Goal: Task Accomplishment & Management: Manage account settings

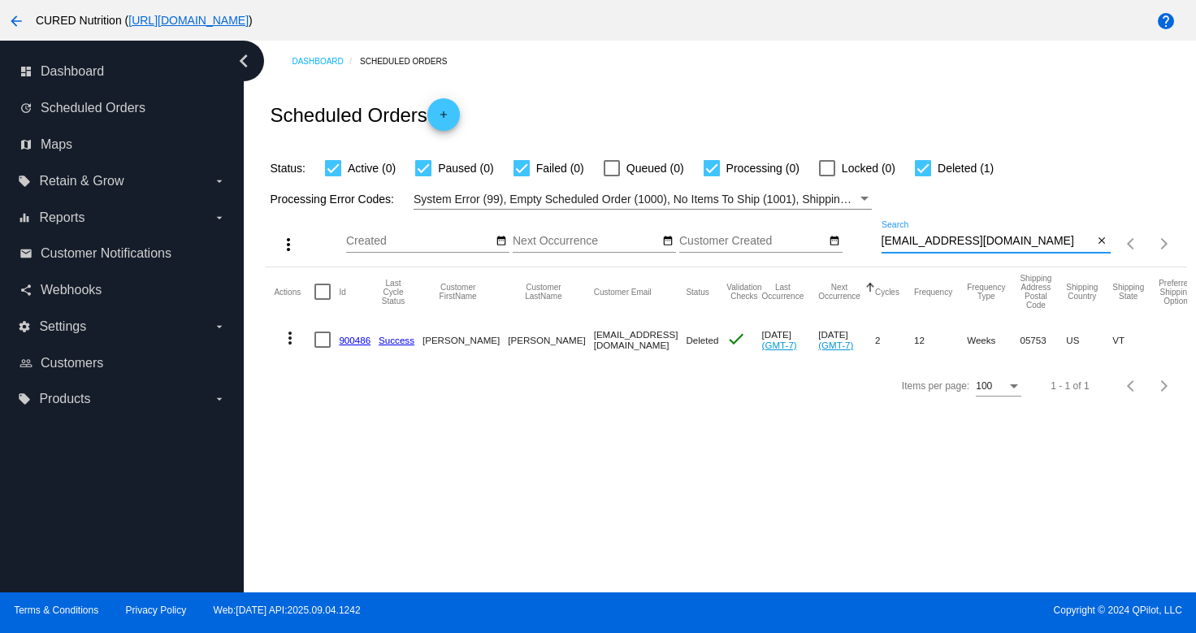
click at [966, 240] on input "[EMAIL_ADDRESS][DOMAIN_NAME]" at bounding box center [987, 241] width 212 height 13
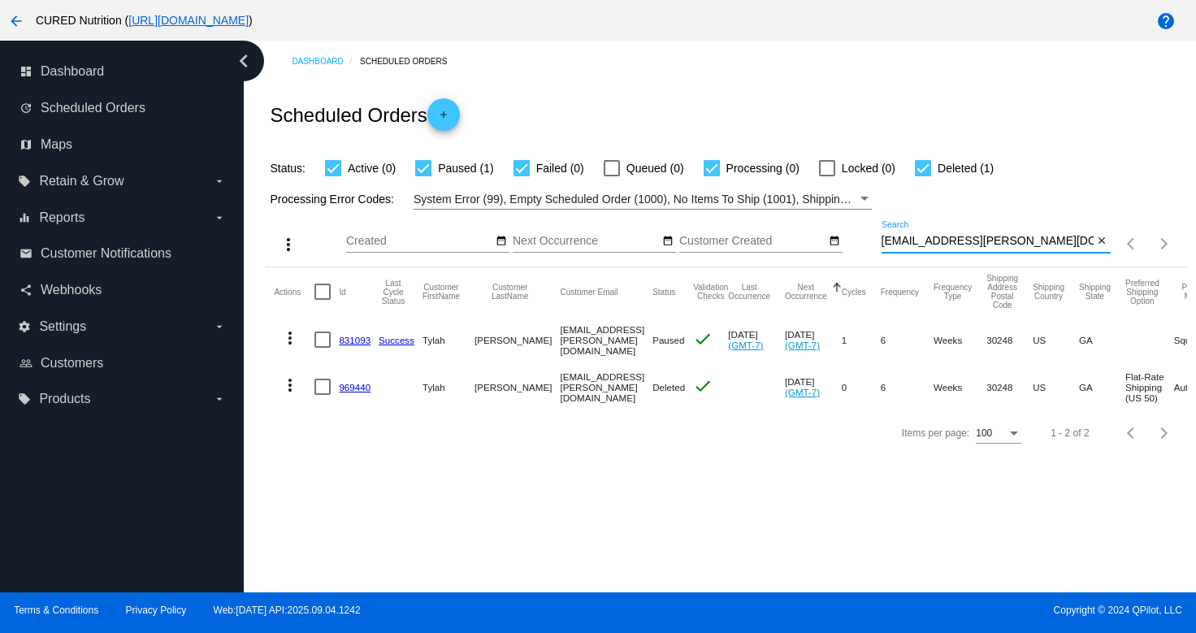
click at [986, 242] on input "[EMAIL_ADDRESS][PERSON_NAME][DOMAIN_NAME]" at bounding box center [987, 241] width 212 height 13
paste input "marcusdclark@live"
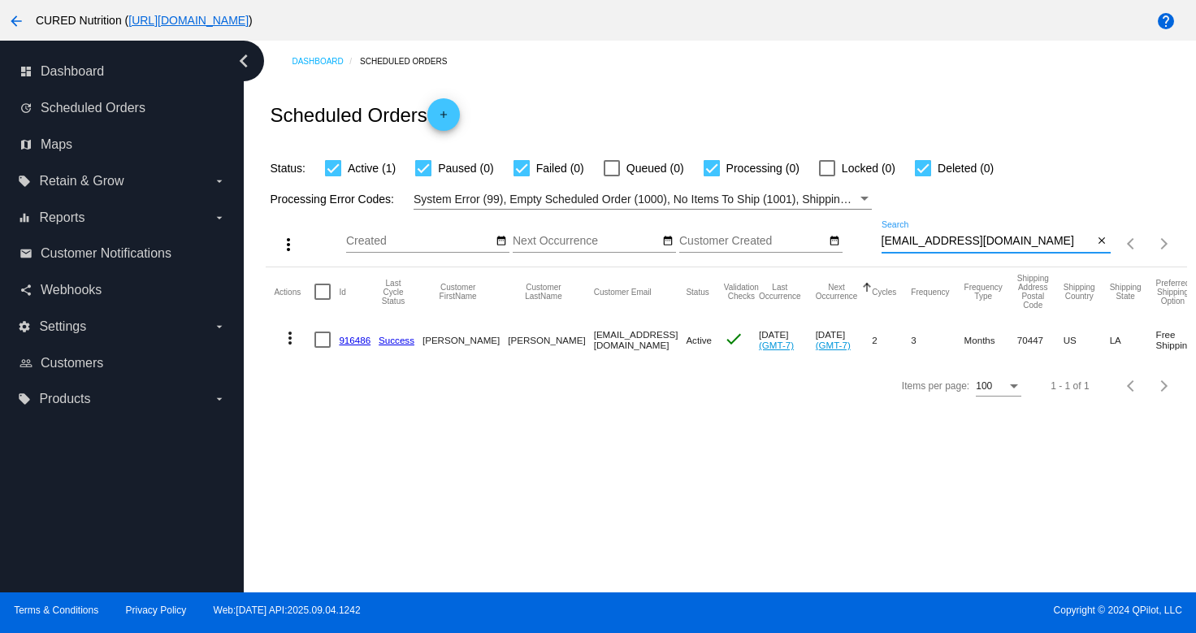
type input "[EMAIL_ADDRESS][DOMAIN_NAME]"
click at [353, 339] on link "916486" at bounding box center [355, 340] width 32 height 11
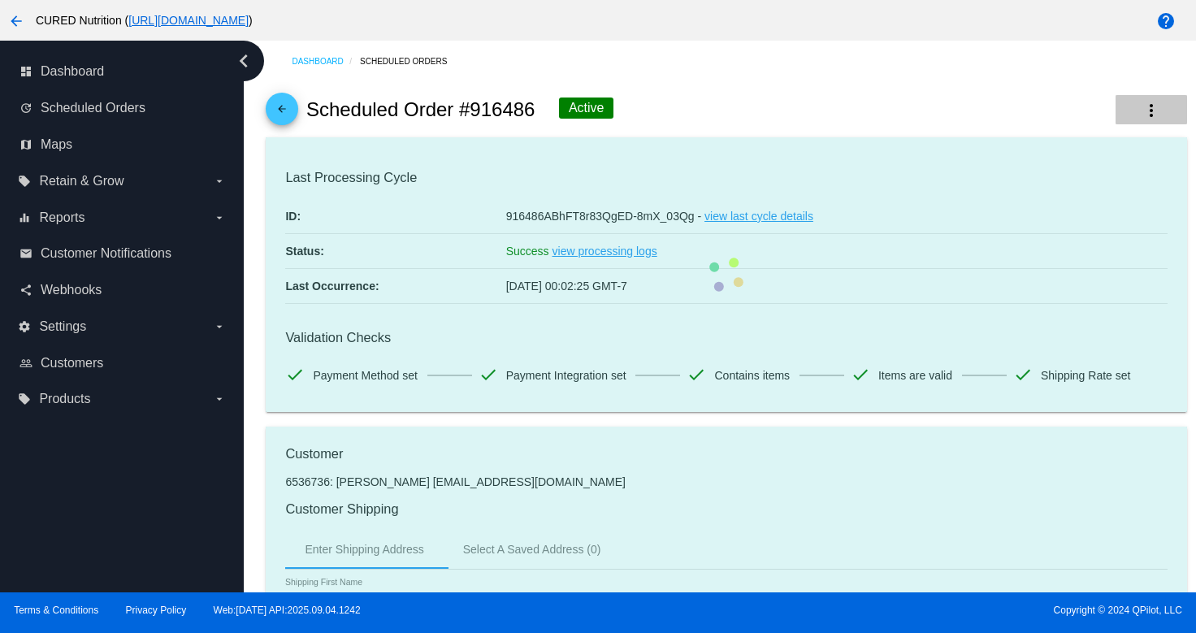
click at [1153, 105] on mat-icon "more_vert" at bounding box center [1150, 110] width 19 height 19
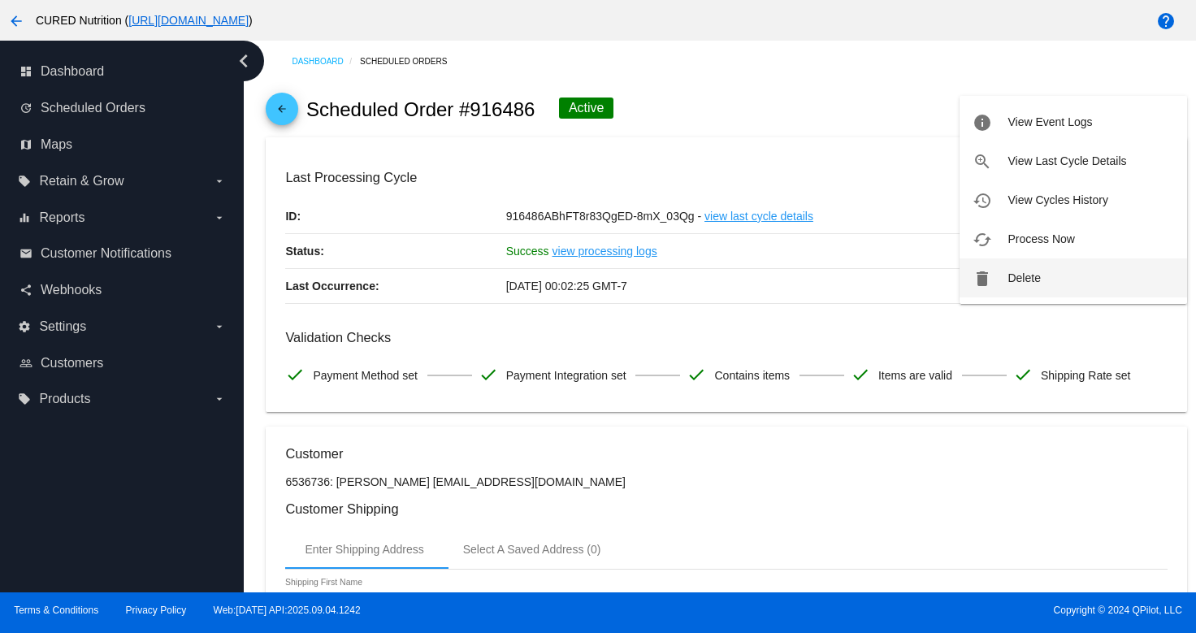
click at [1067, 276] on button "delete Delete" at bounding box center [1072, 277] width 227 height 39
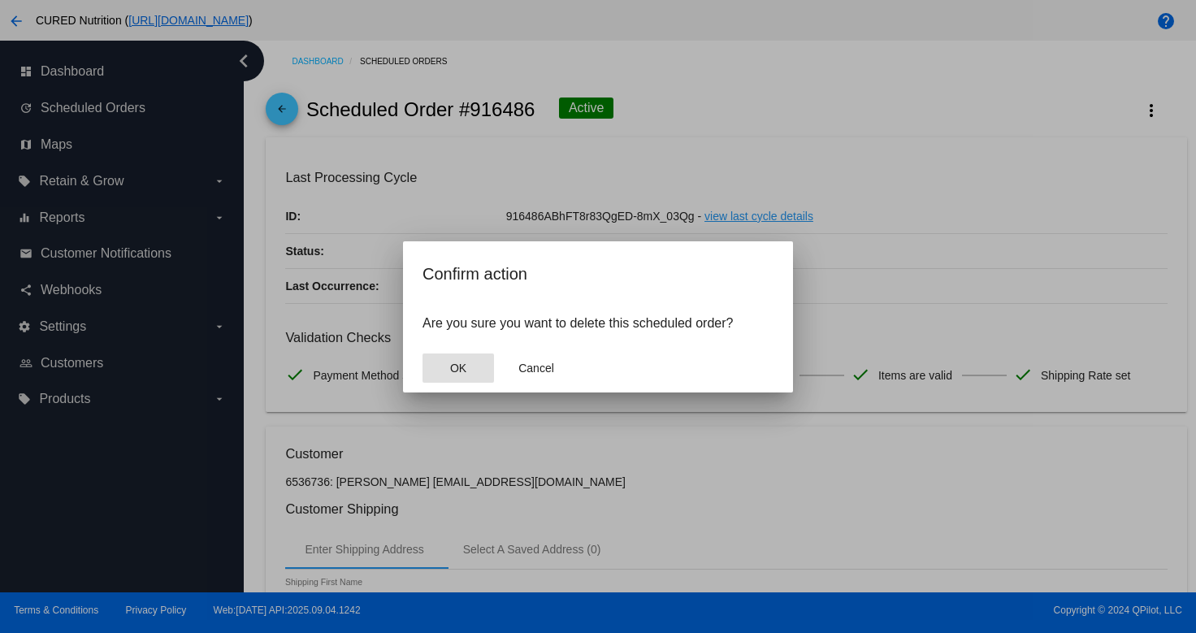
click at [465, 367] on span "OK" at bounding box center [458, 367] width 16 height 13
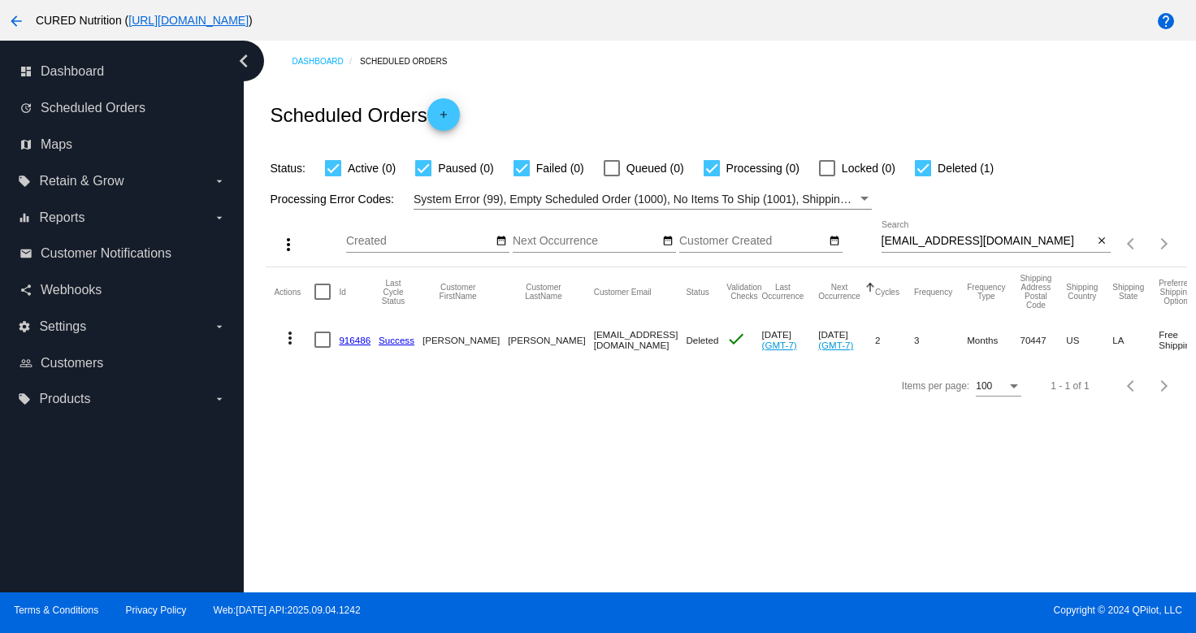
click at [927, 245] on input "[EMAIL_ADDRESS][DOMAIN_NAME]" at bounding box center [987, 241] width 212 height 13
paste input "[EMAIL_ADDRESS]"
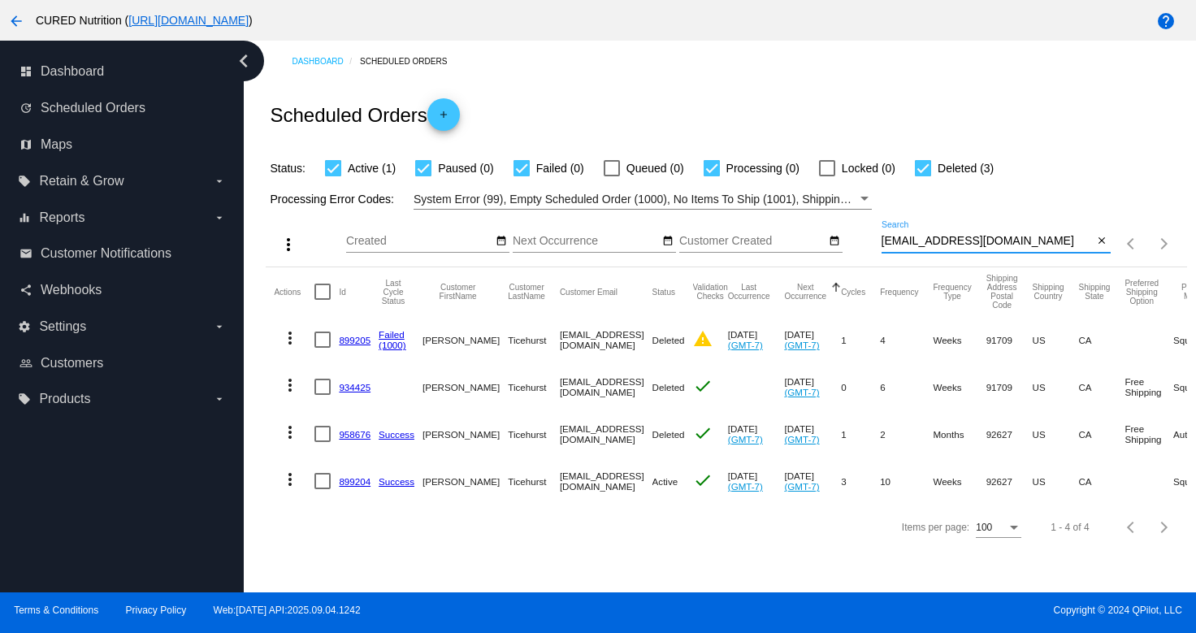
type input "[EMAIL_ADDRESS][DOMAIN_NAME]"
click at [338, 477] on mat-cell at bounding box center [326, 480] width 24 height 47
click at [348, 480] on link "899204" at bounding box center [355, 481] width 32 height 11
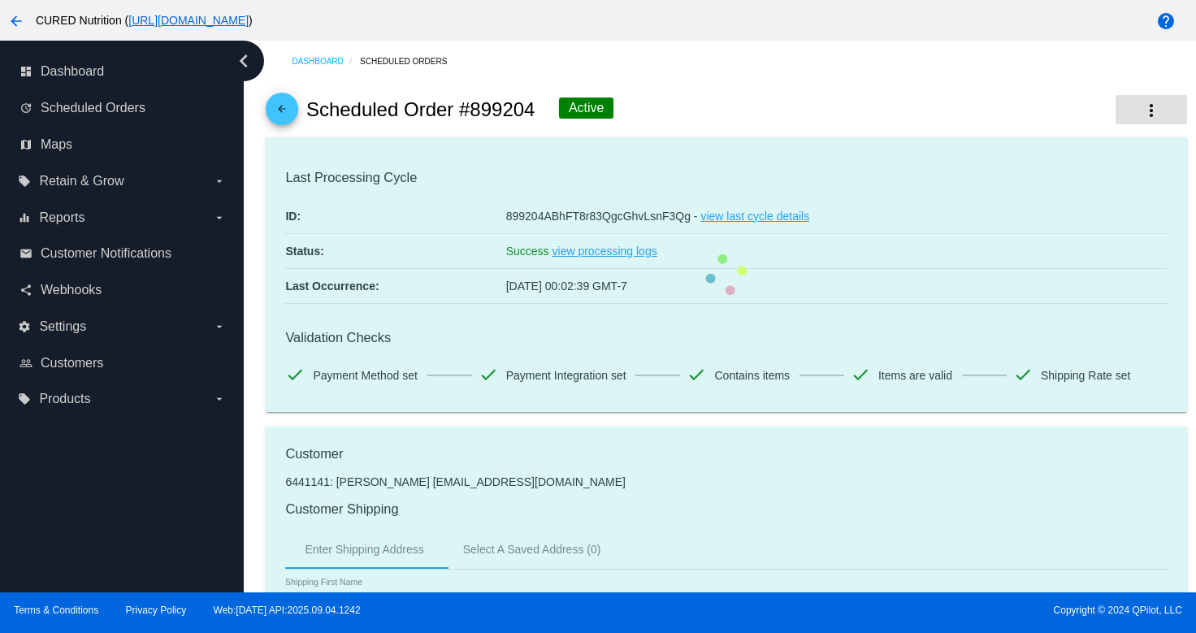
click at [1162, 102] on button "more_vert" at bounding box center [1150, 109] width 71 height 29
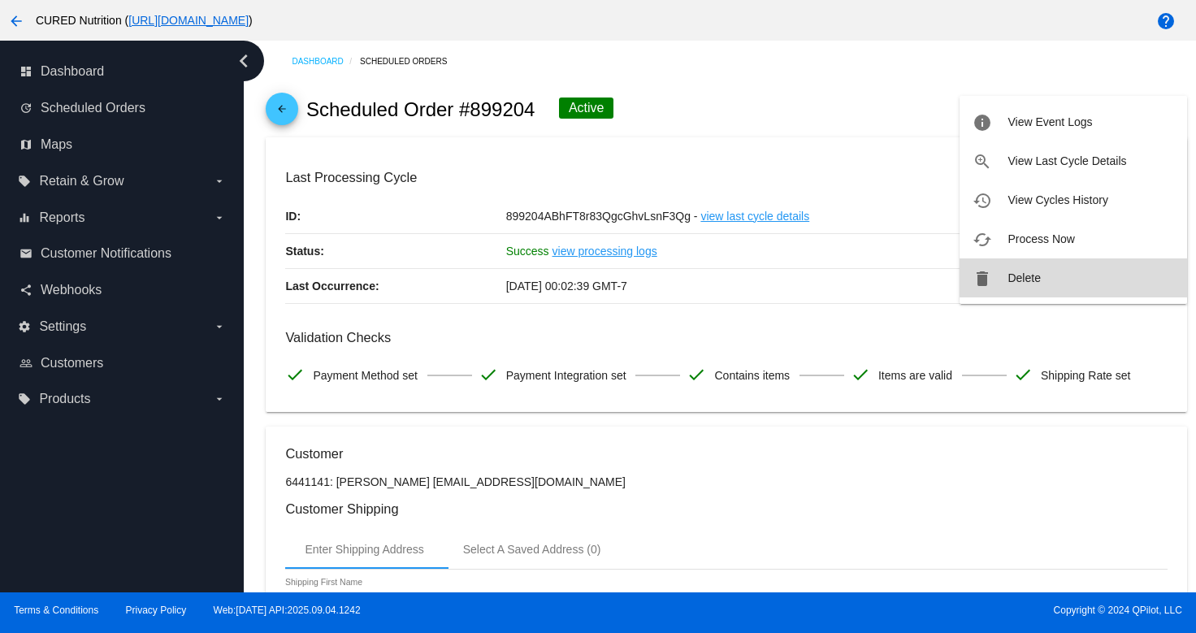
click at [1043, 266] on button "delete Delete" at bounding box center [1072, 277] width 227 height 39
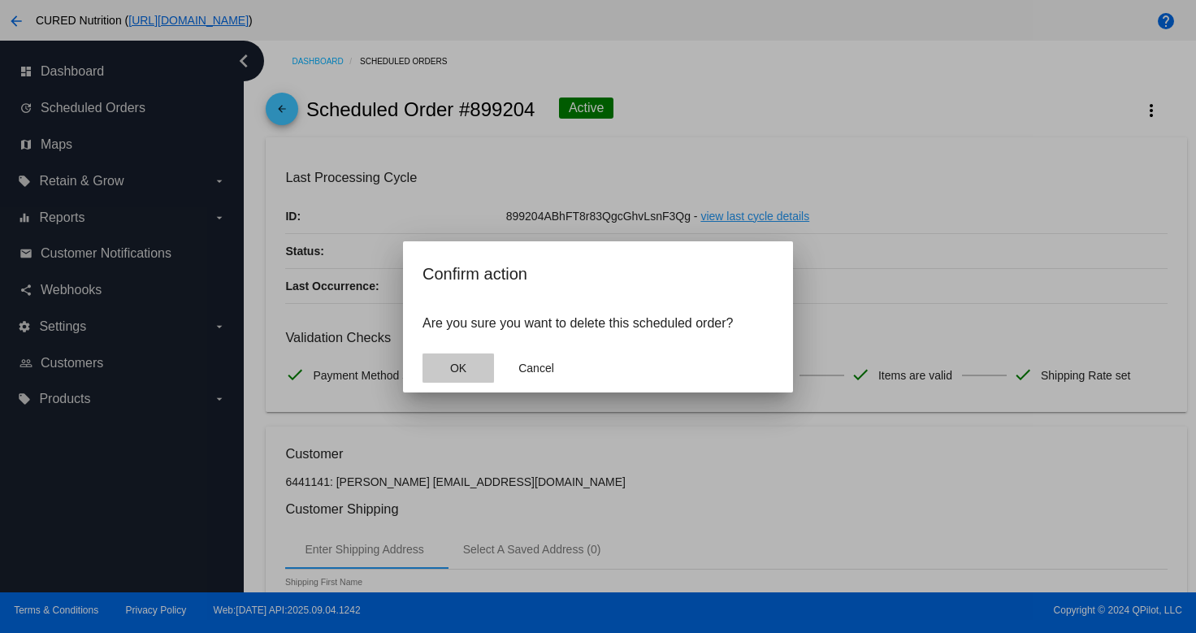
click at [469, 359] on button "OK" at bounding box center [457, 367] width 71 height 29
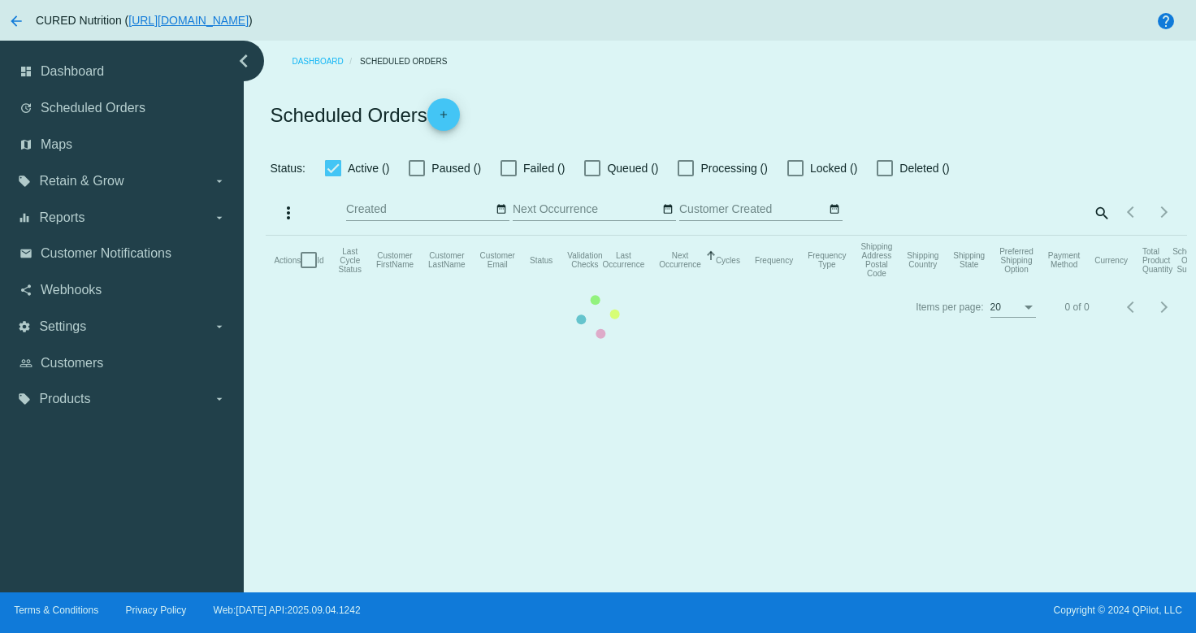
checkbox input "true"
